Goal: Information Seeking & Learning: Find specific page/section

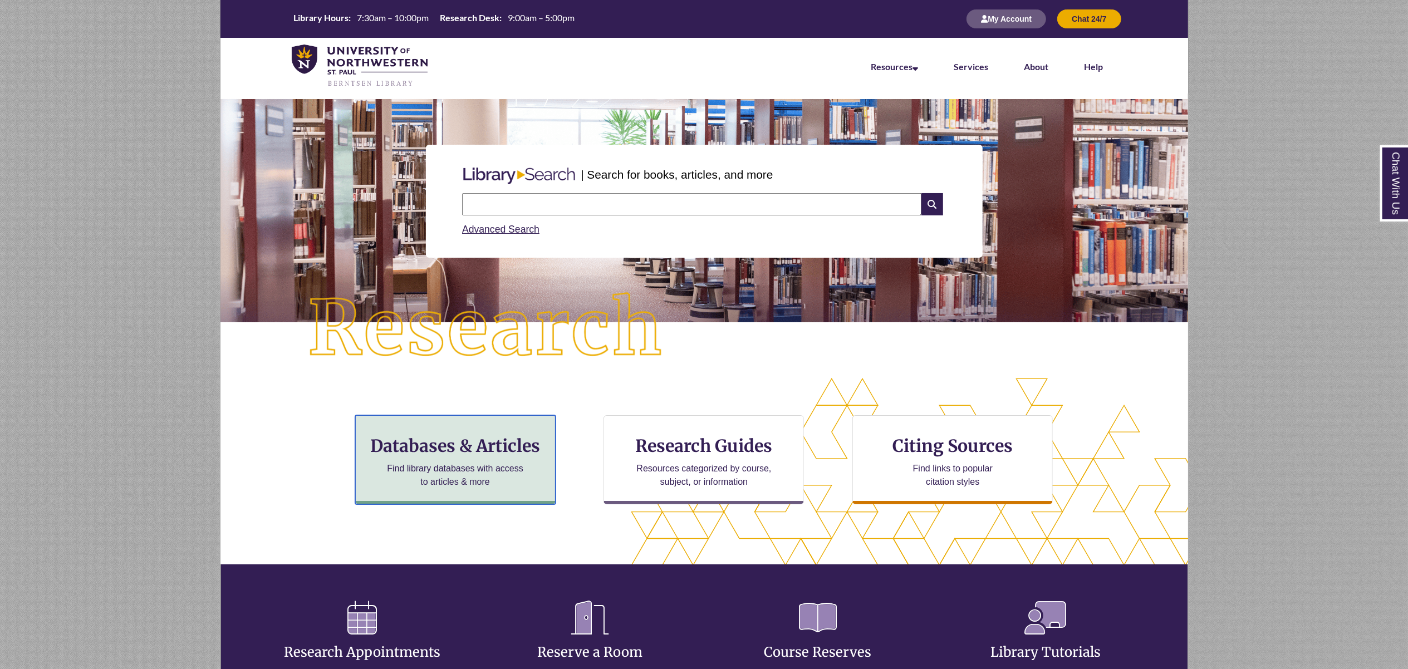
click at [428, 449] on h3 "Databases & Articles" at bounding box center [455, 445] width 181 height 21
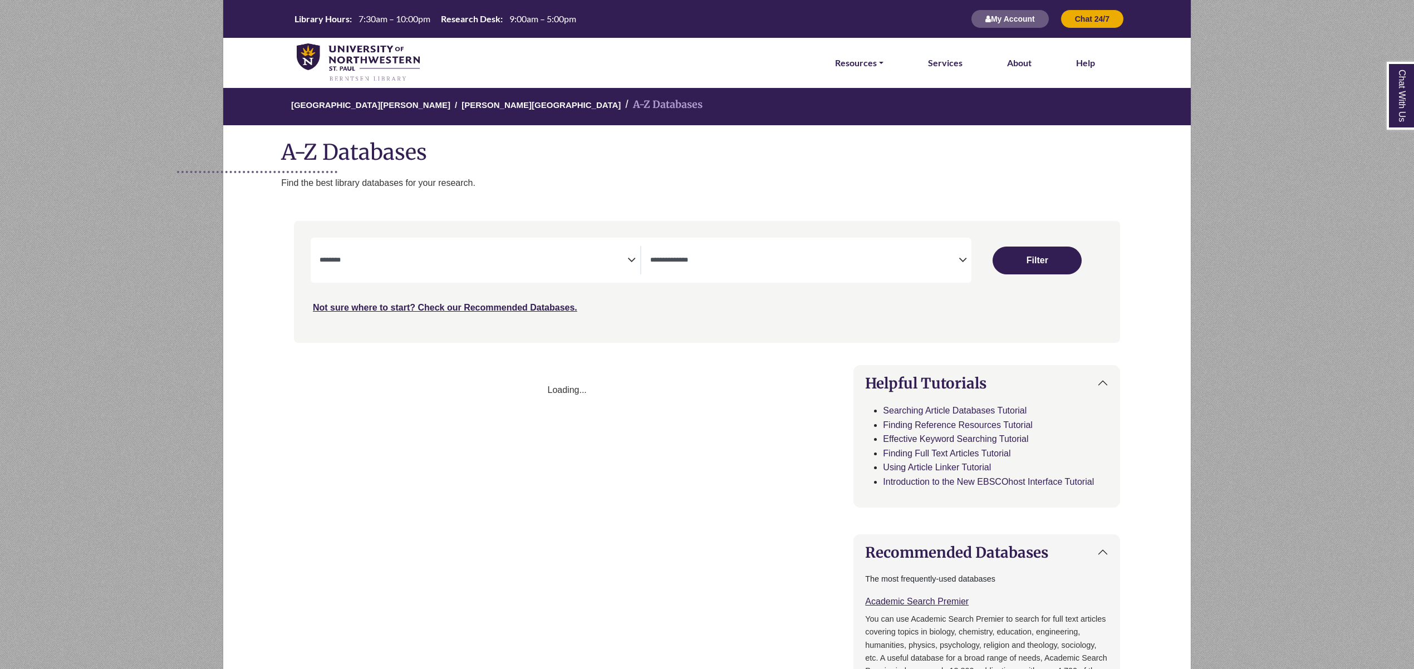
select select "Database Subject Filter"
select select "Database Types Filter"
select select "Database Subject Filter"
select select "Database Types Filter"
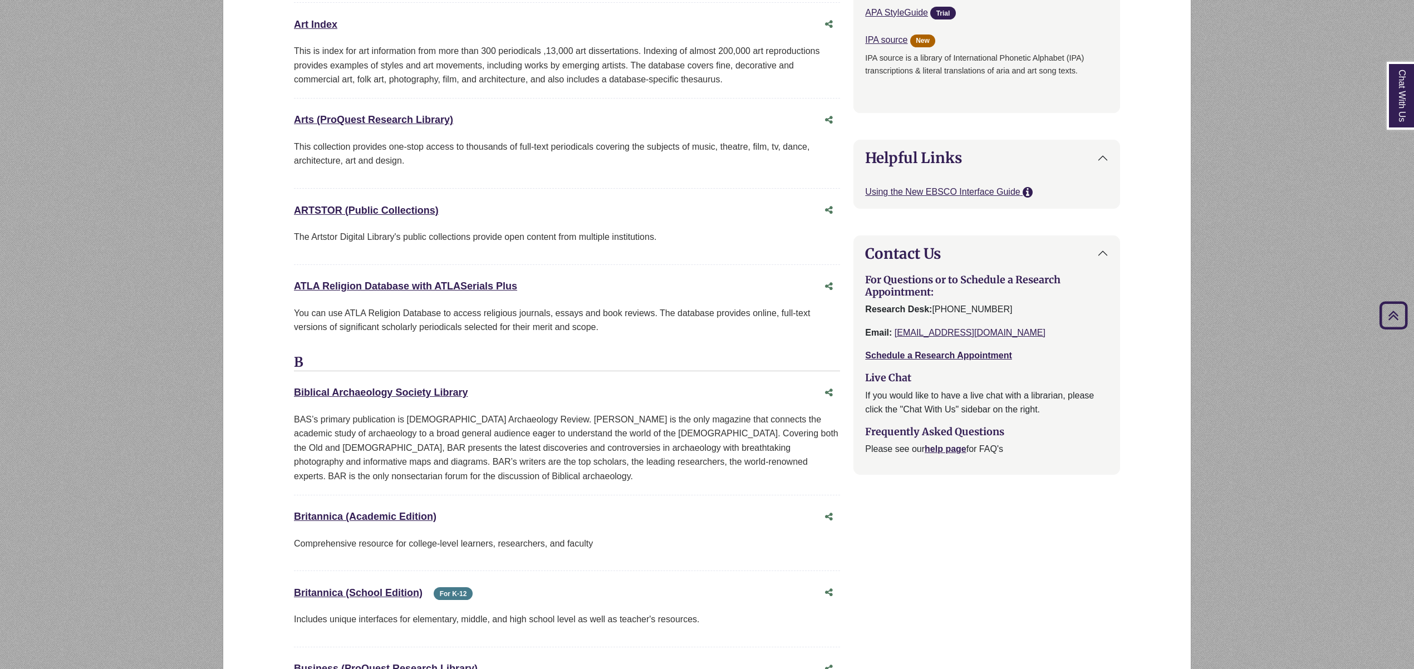
scroll to position [223, 0]
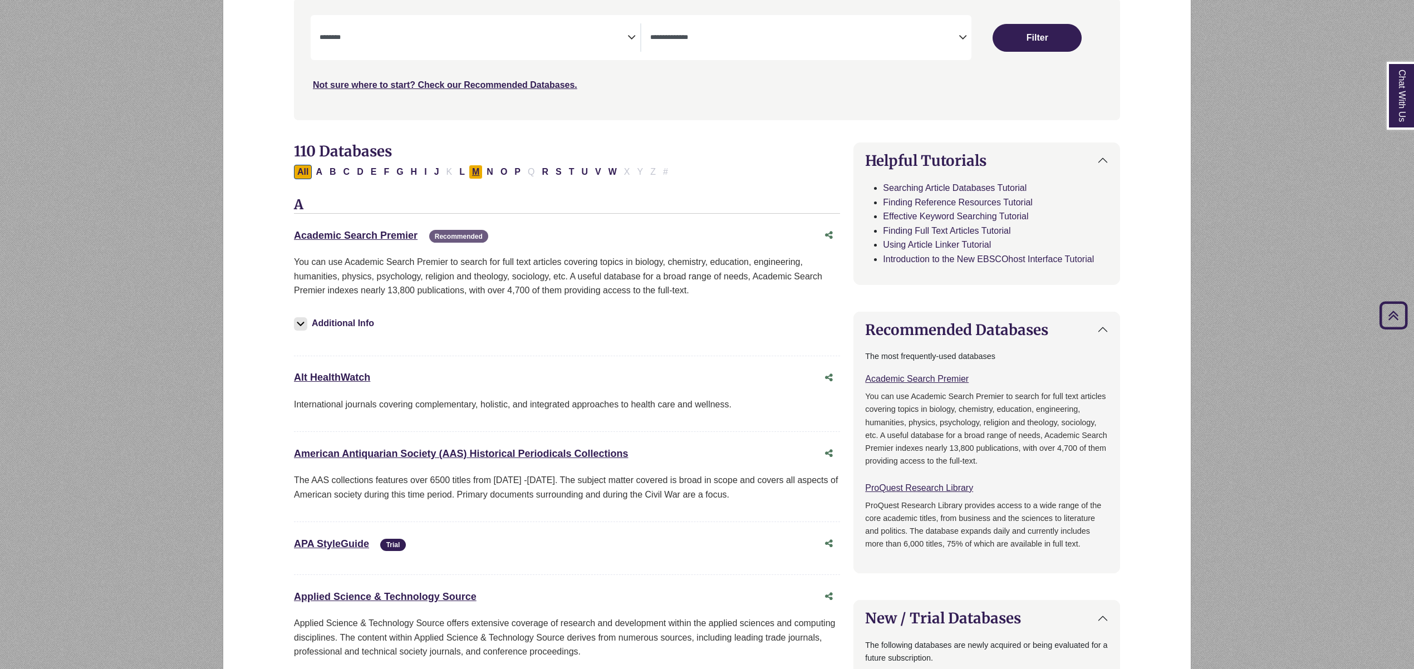
click at [481, 170] on button "M" at bounding box center [476, 172] width 14 height 14
select select "Database Subject Filter"
select select "Database Types Filter"
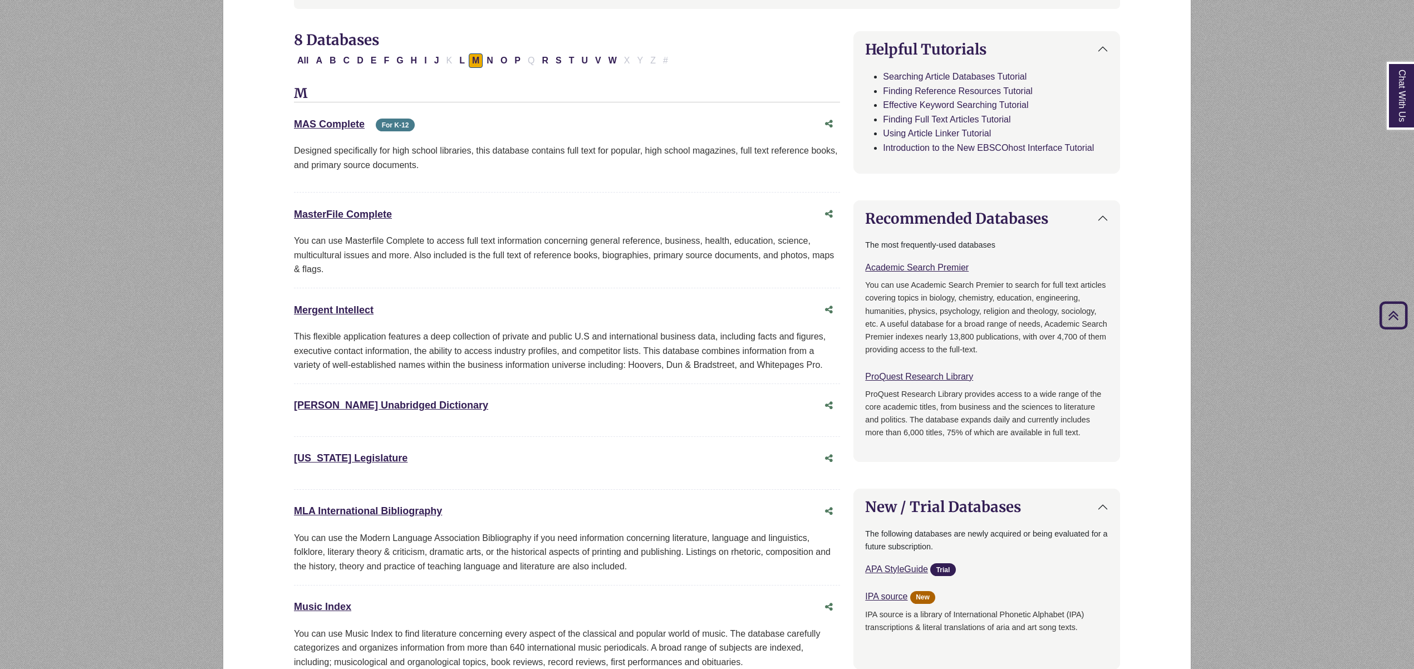
scroll to position [445, 0]
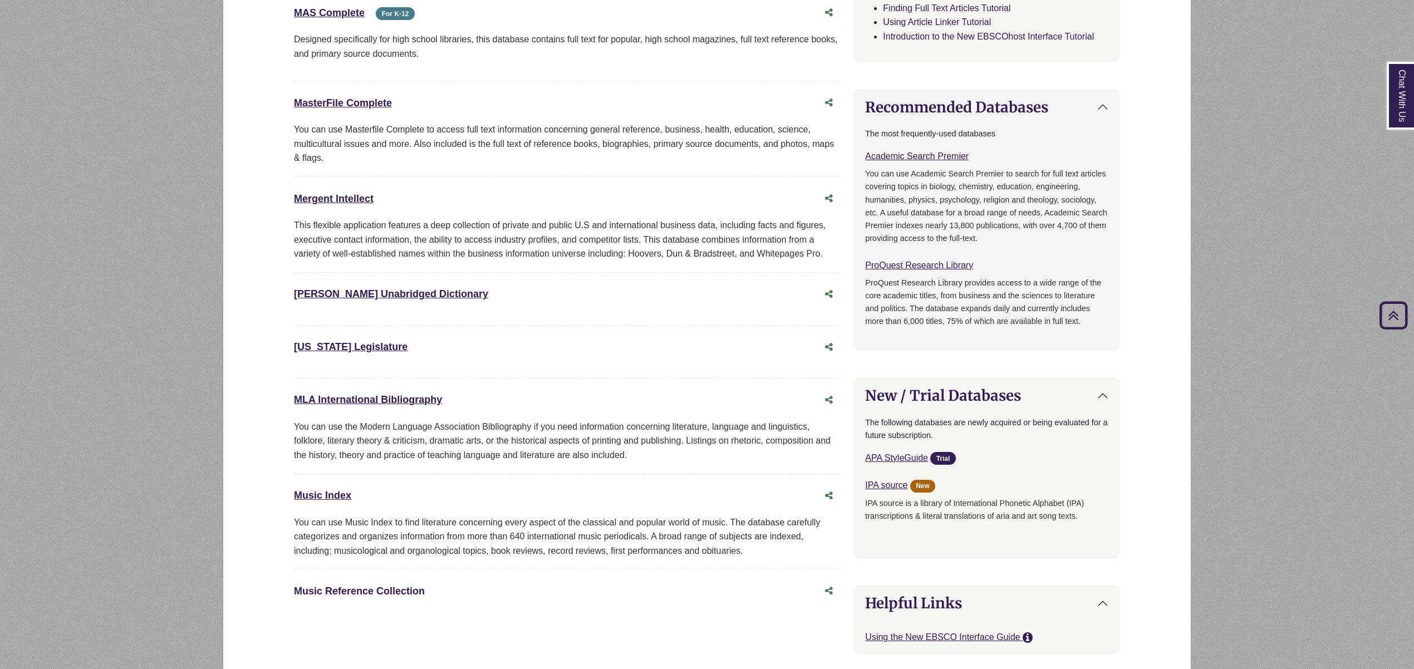
click at [383, 593] on link "Music Reference Collection This link opens in a new window" at bounding box center [359, 591] width 131 height 11
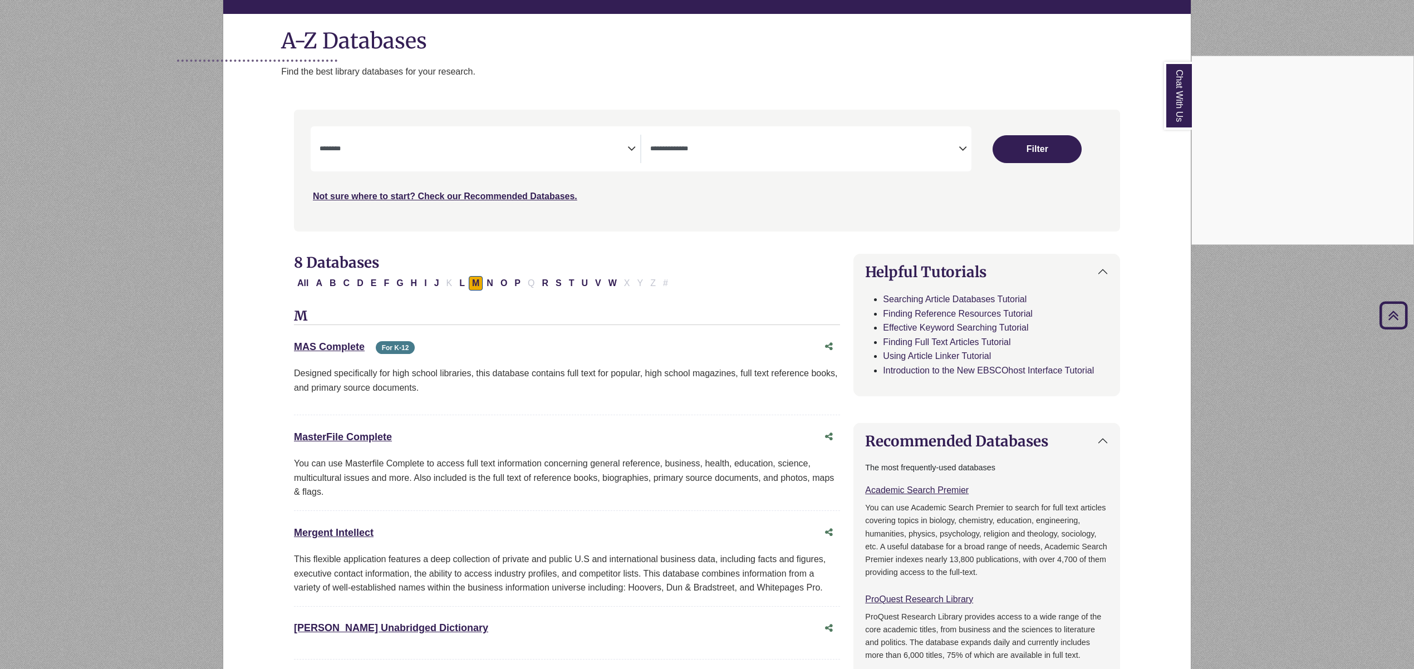
scroll to position [0, 0]
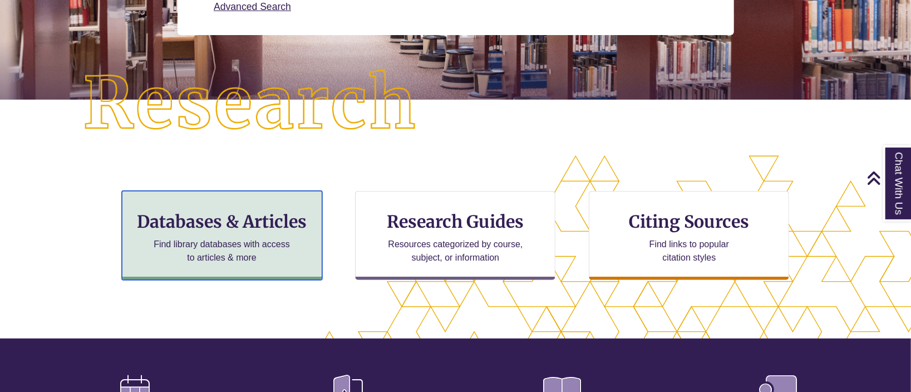
click at [232, 214] on h3 "Databases & Articles" at bounding box center [221, 221] width 181 height 21
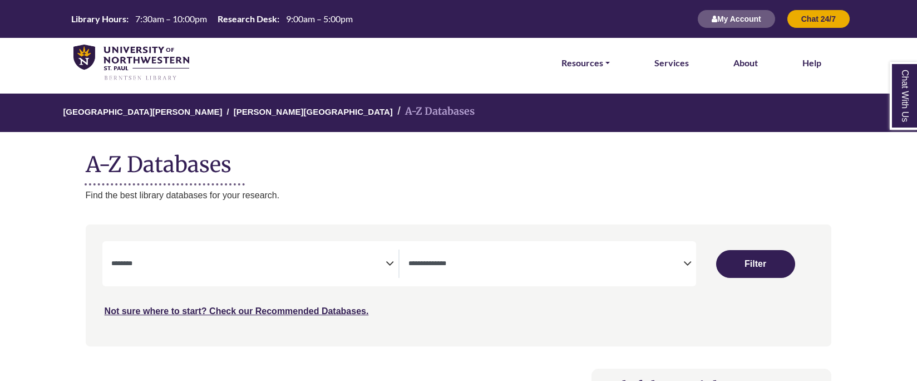
select select "Database Subject Filter"
select select "Database Types Filter"
select select "Database Subject Filter"
select select "Database Types Filter"
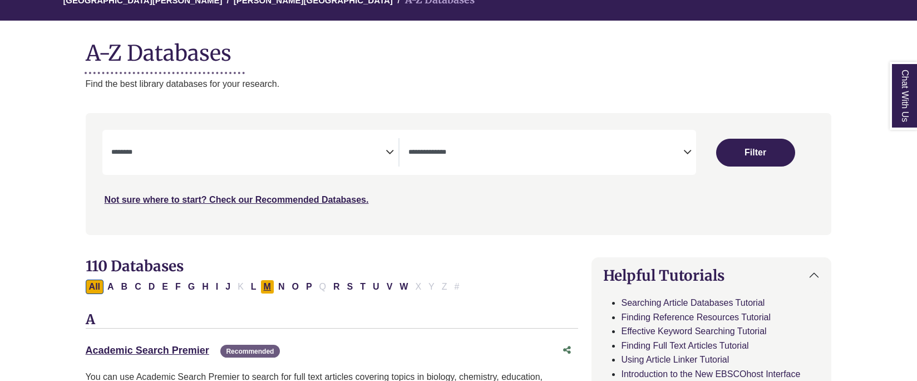
click at [274, 284] on button "M" at bounding box center [268, 286] width 14 height 14
select select "Database Subject Filter"
select select "Database Types Filter"
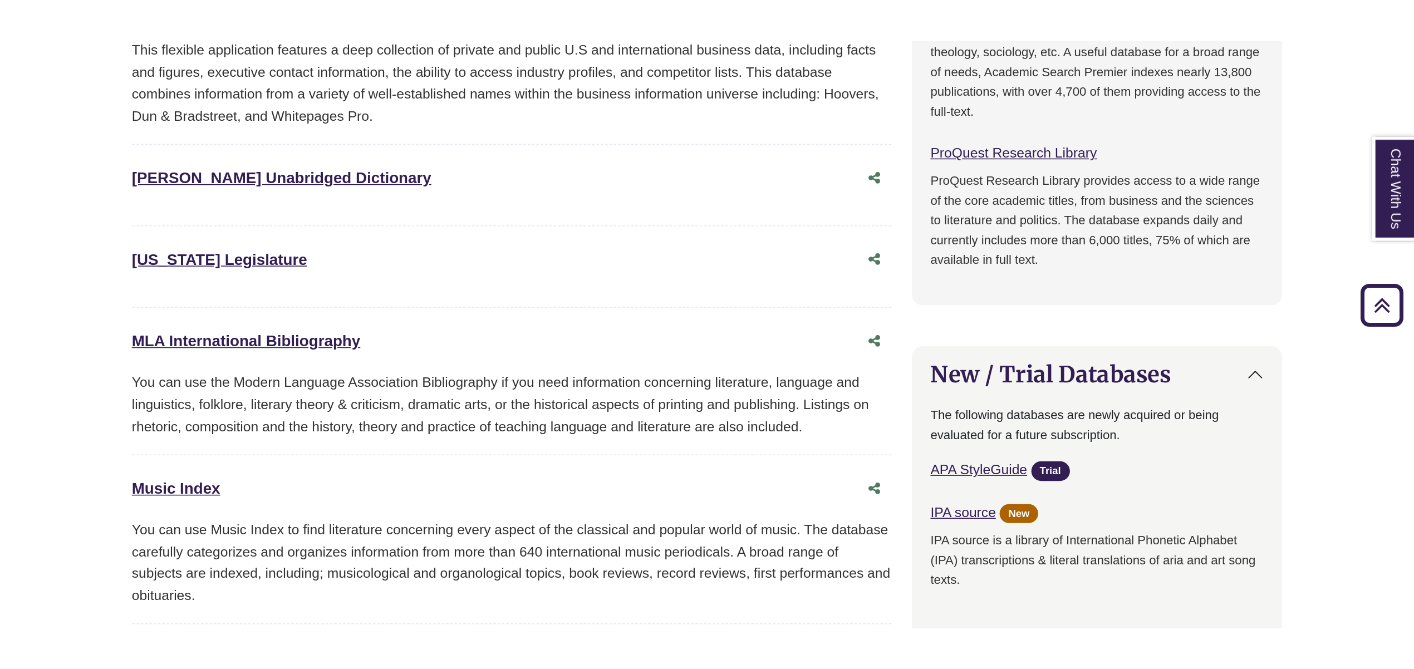
scroll to position [779, 0]
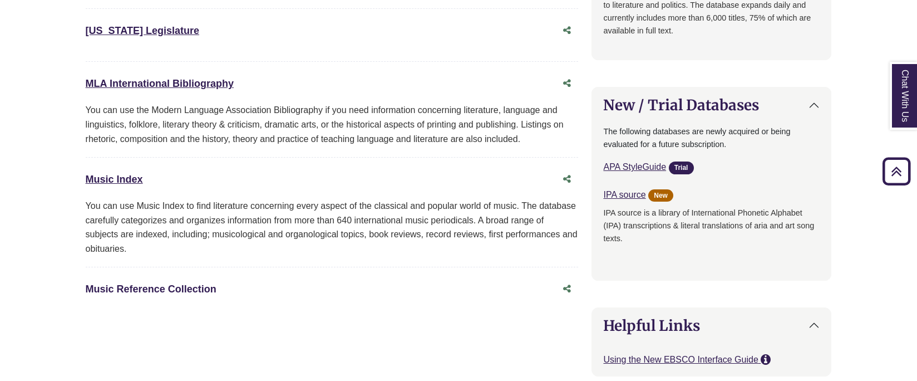
click at [119, 291] on link "Music Reference Collection This link opens in a new window" at bounding box center [151, 288] width 131 height 11
